Goal: Information Seeking & Learning: Learn about a topic

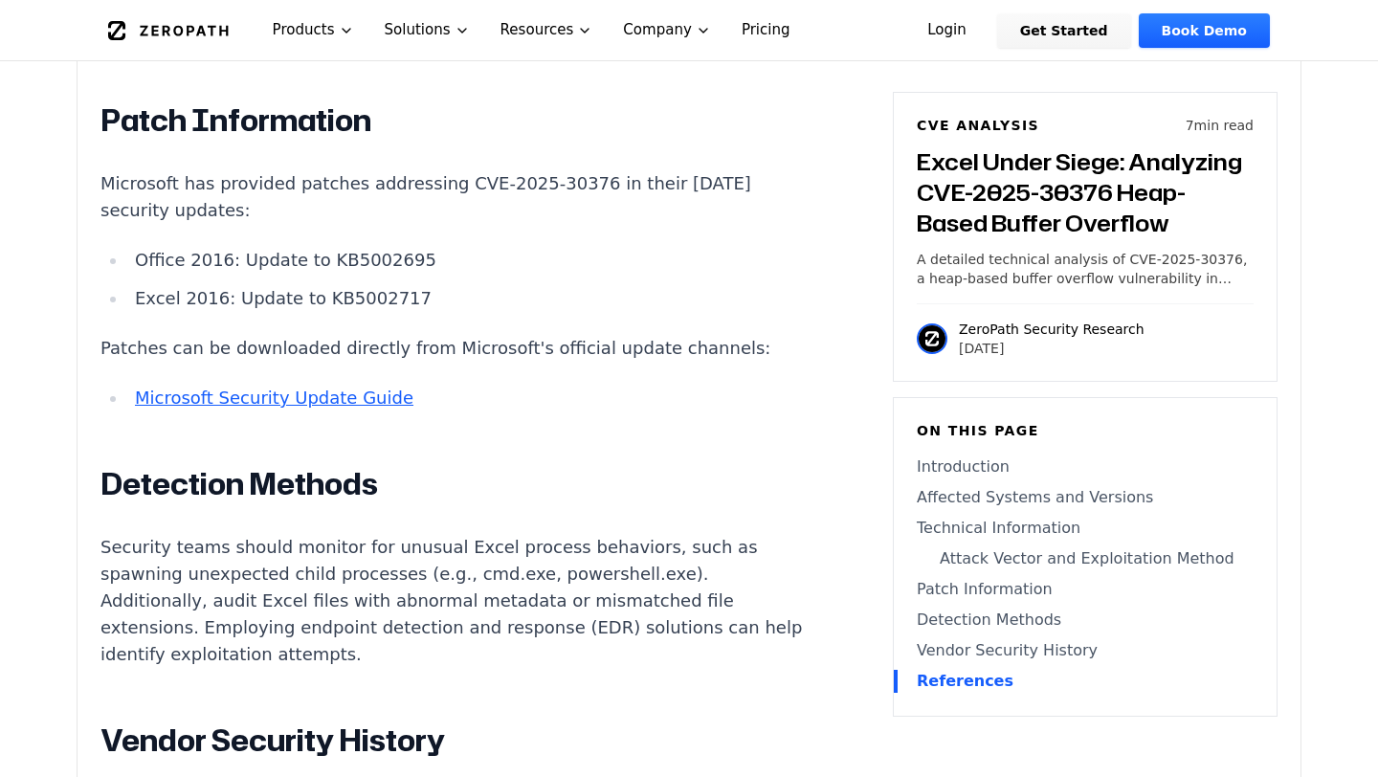
scroll to position [2145, 0]
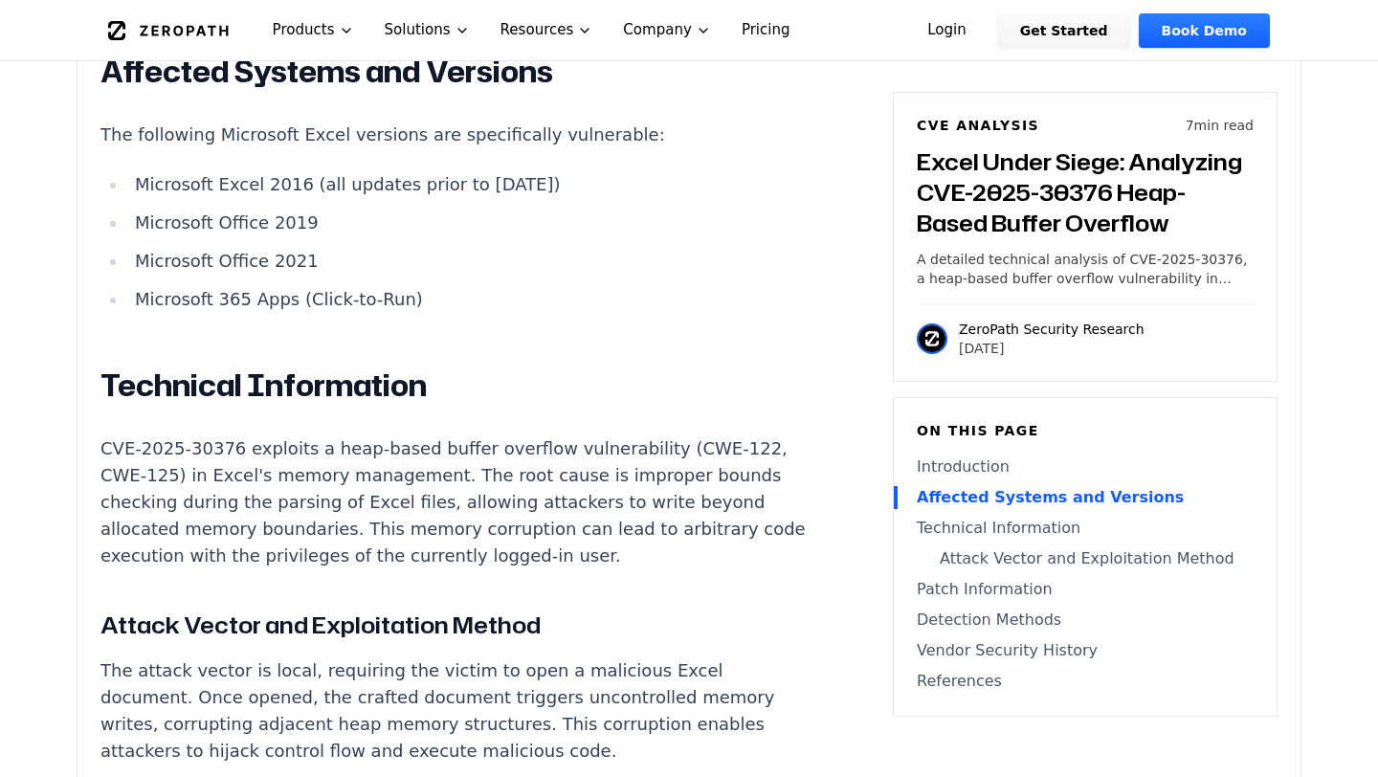
scroll to position [1492, 0]
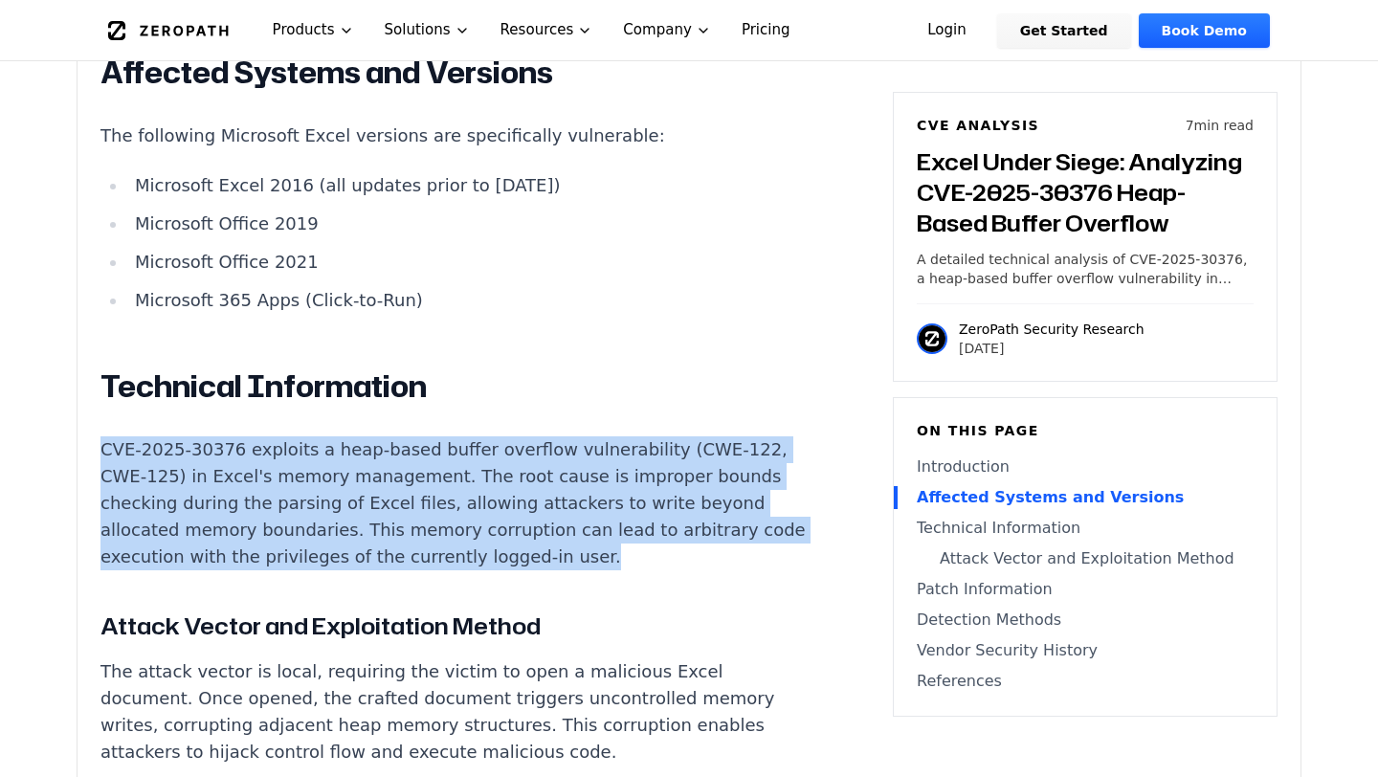
drag, startPoint x: 102, startPoint y: 423, endPoint x: 254, endPoint y: 536, distance: 188.7
click at [254, 536] on p "CVE-2025-30376 exploits a heap-based buffer overflow vulnerability (CWE-122, CW…" at bounding box center [456, 503] width 712 height 134
copy p "CVE-2025-30376 exploits a heap-based buffer overflow vulnerability (CWE-122, CW…"
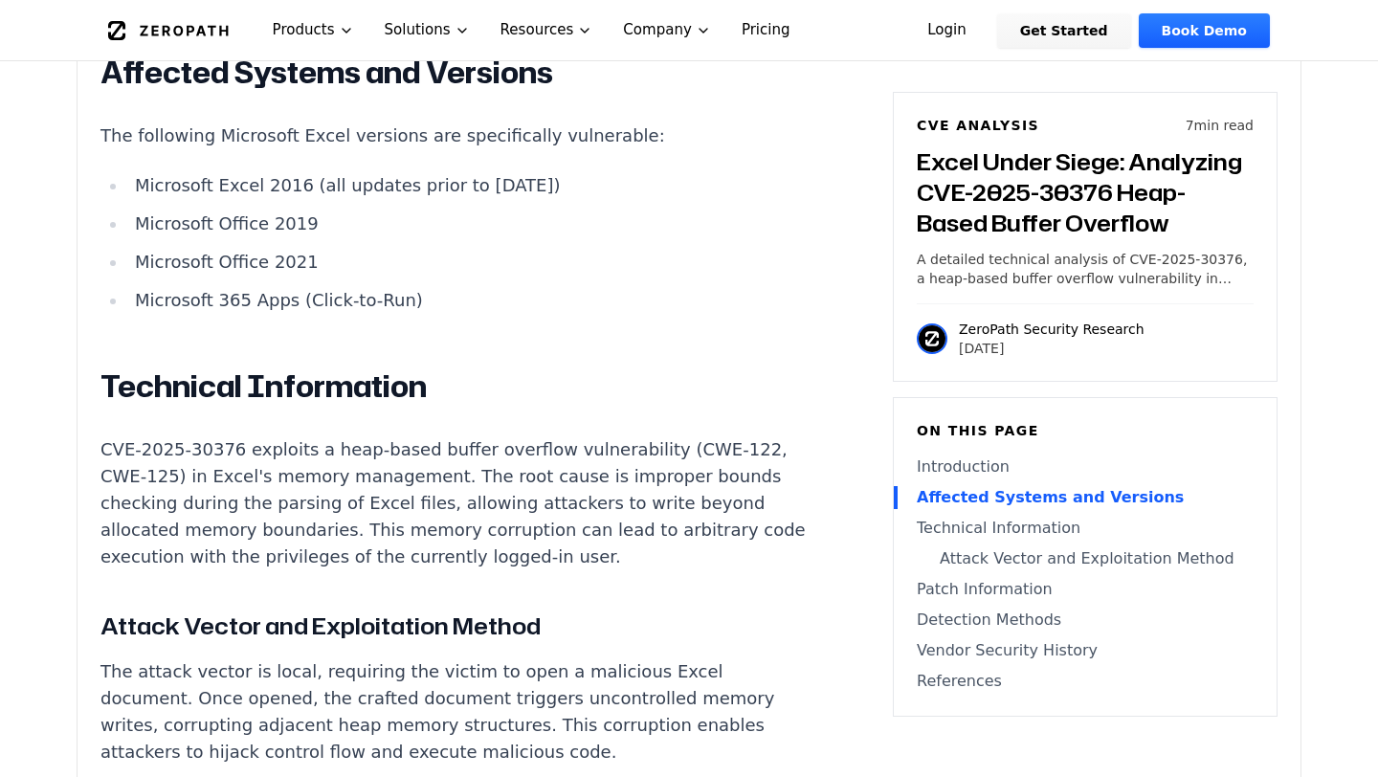
click at [671, 368] on h2 "Technical Information" at bounding box center [456, 387] width 712 height 38
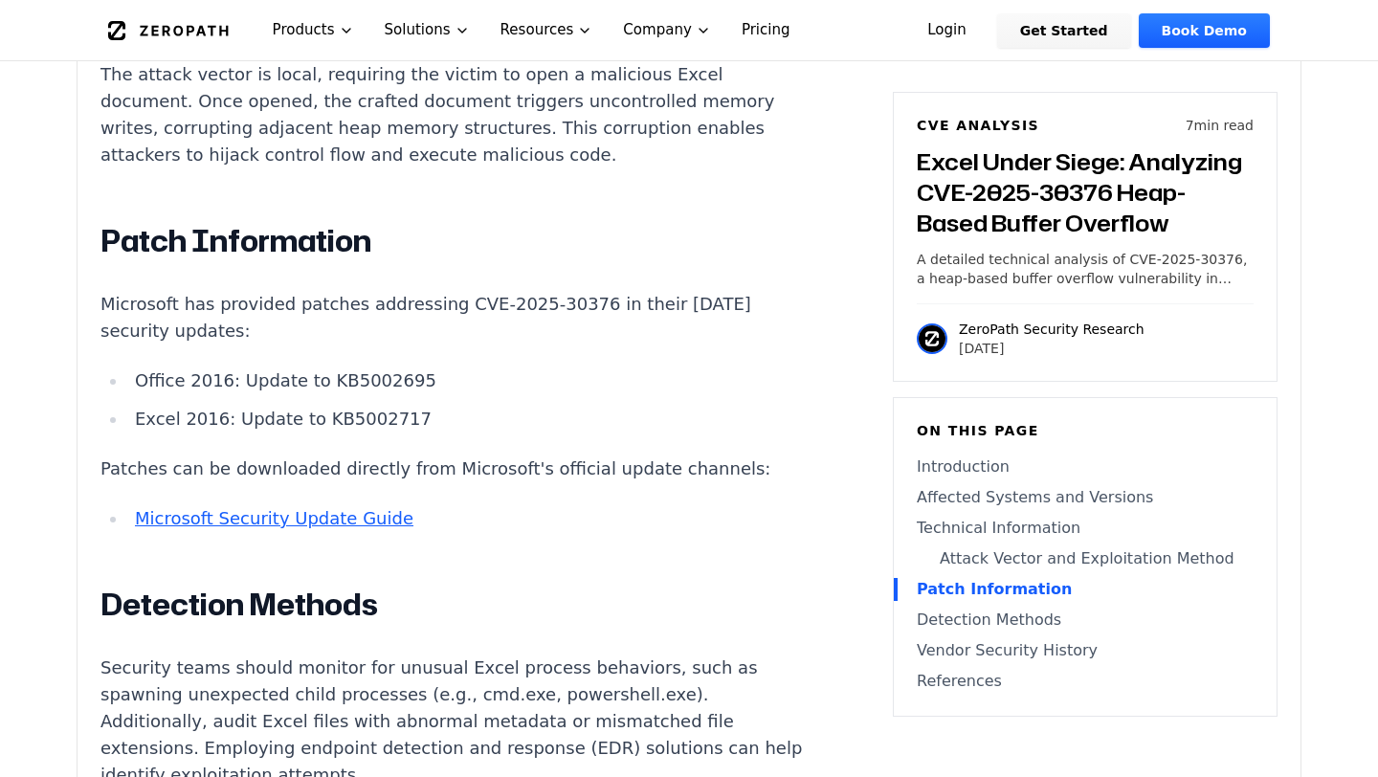
scroll to position [2088, 0]
